Goal: Use online tool/utility: Utilize a website feature to perform a specific function

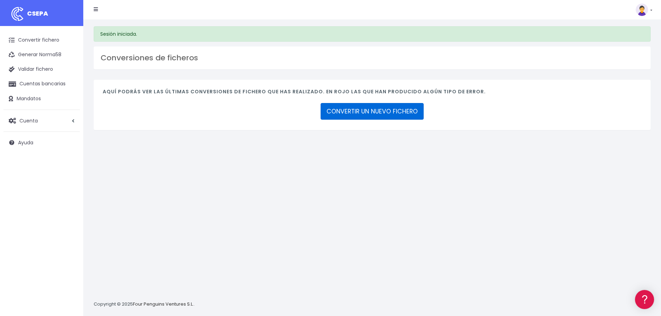
click at [365, 114] on link "CONVERTIR UN NUEVO FICHERO" at bounding box center [372, 111] width 103 height 17
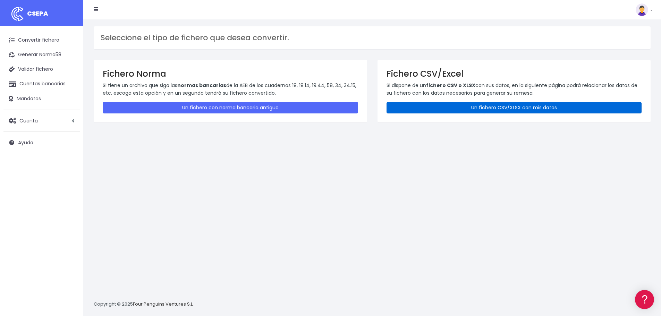
click at [470, 105] on link "Un fichero CSV/XLSX con mis datos" at bounding box center [514, 107] width 255 height 11
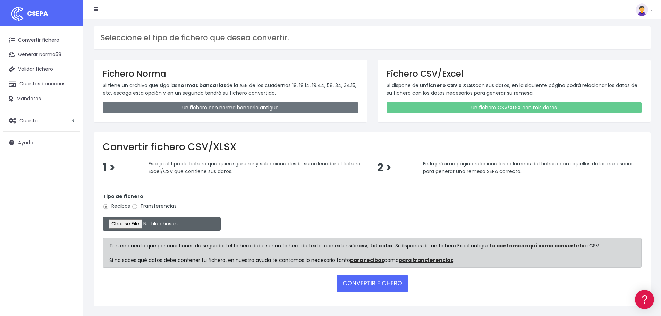
click at [139, 226] on input "file" at bounding box center [162, 224] width 118 height 14
type input "C:\fakepath\08.PA SEPA SET25.xlsx"
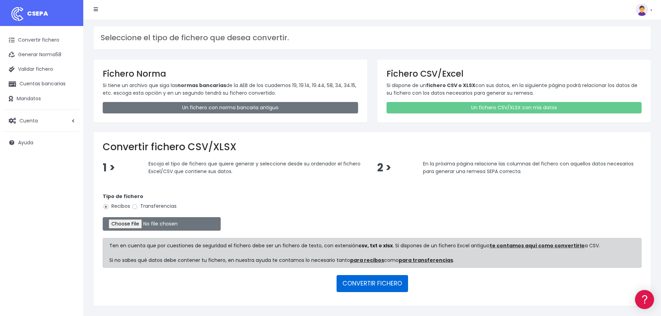
click at [374, 280] on button "CONVERTIR FICHERO" at bounding box center [373, 283] width 72 height 17
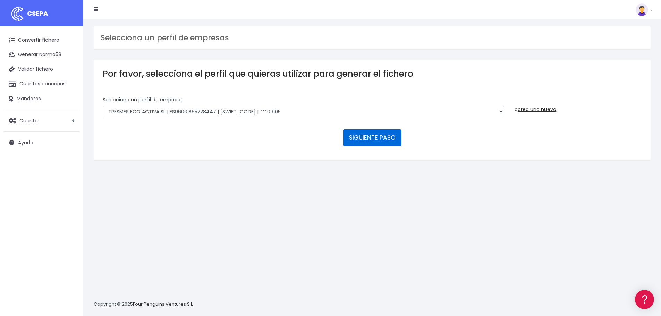
click at [370, 142] on button "SIGUIENTE PASO" at bounding box center [372, 137] width 58 height 17
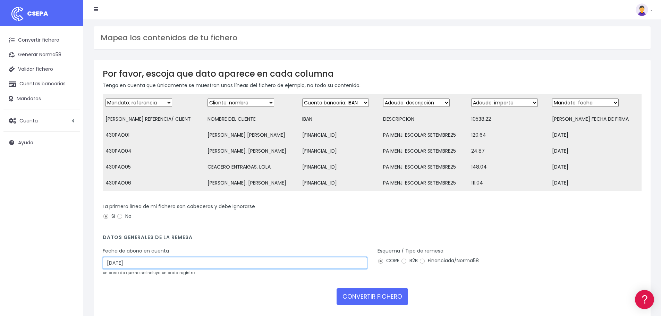
click at [159, 269] on input "02/10/2025" at bounding box center [235, 263] width 265 height 12
drag, startPoint x: 159, startPoint y: 270, endPoint x: 92, endPoint y: 273, distance: 67.1
click at [92, 273] on div "Por favor, escoja que dato aparece en cada columna Tenga en cuenta que únicamen…" at bounding box center [373, 189] width 568 height 259
type input "01/10/2025"
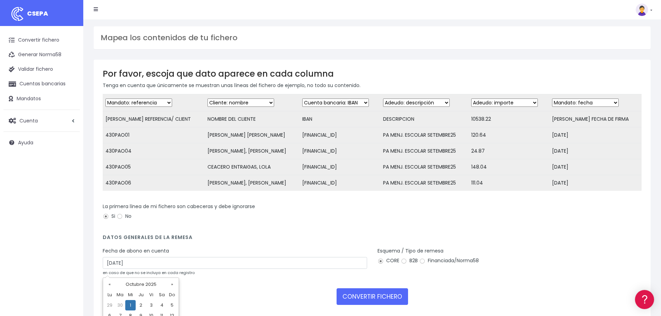
click at [129, 307] on td "1" at bounding box center [130, 305] width 10 height 10
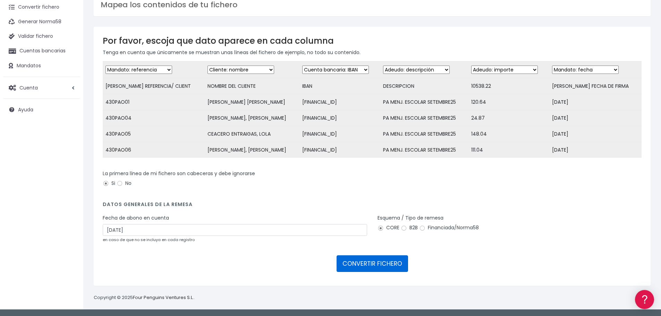
click at [388, 264] on button "CONVERTIR FICHERO" at bounding box center [373, 263] width 72 height 17
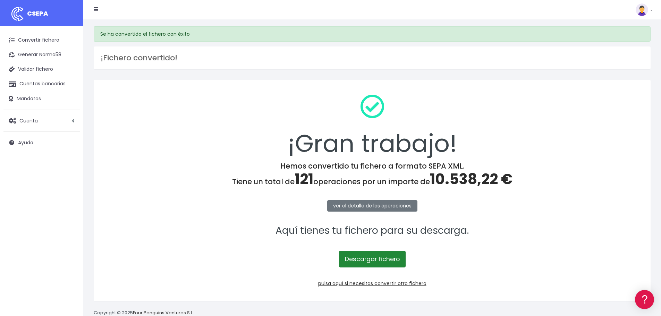
click at [370, 257] on link "Descargar fichero" at bounding box center [372, 259] width 67 height 17
click at [650, 10] on link at bounding box center [644, 9] width 17 height 12
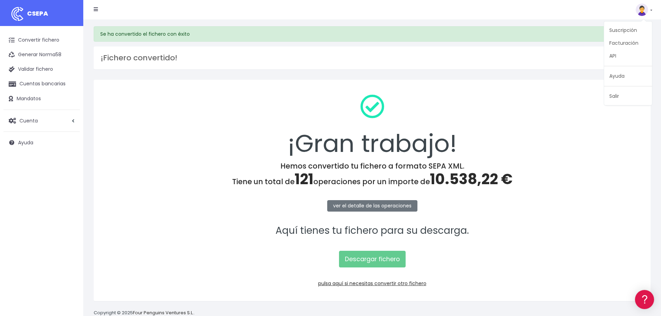
click at [515, 113] on div "¡Gran trabajo!" at bounding box center [372, 125] width 539 height 73
